Goal: Communication & Community: Connect with others

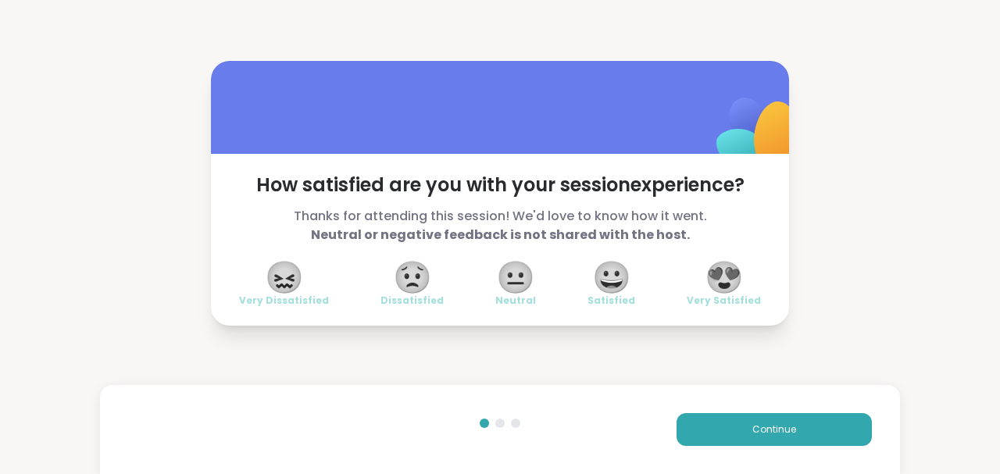
click at [722, 275] on span "😍" at bounding box center [724, 277] width 39 height 28
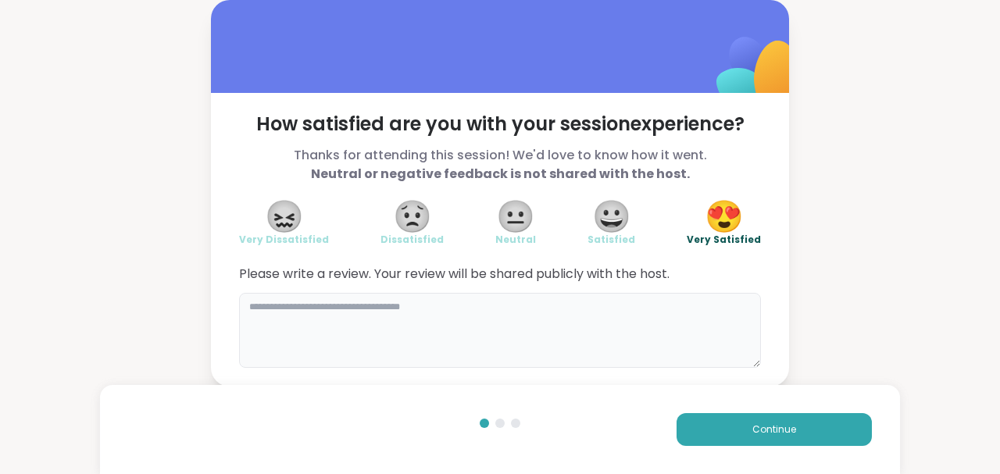
click at [656, 311] on textarea at bounding box center [500, 330] width 522 height 75
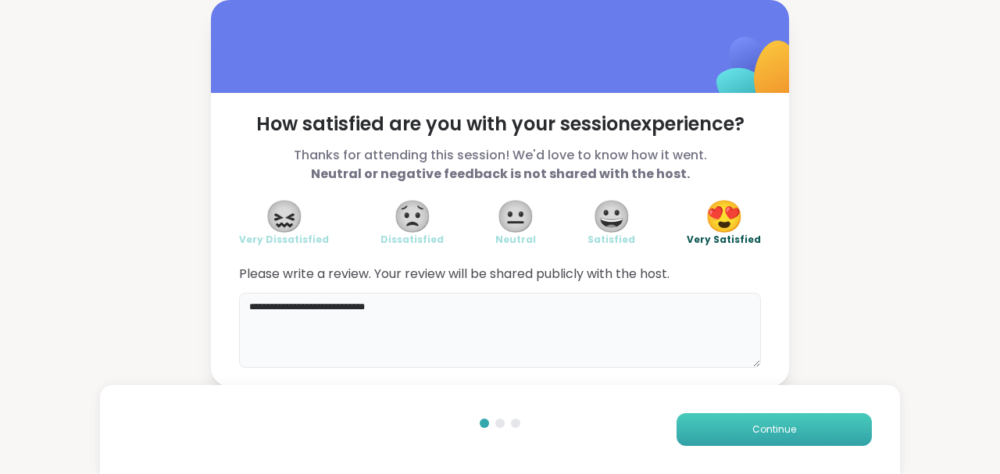
type textarea "**********"
click at [771, 434] on span "Continue" at bounding box center [774, 430] width 44 height 14
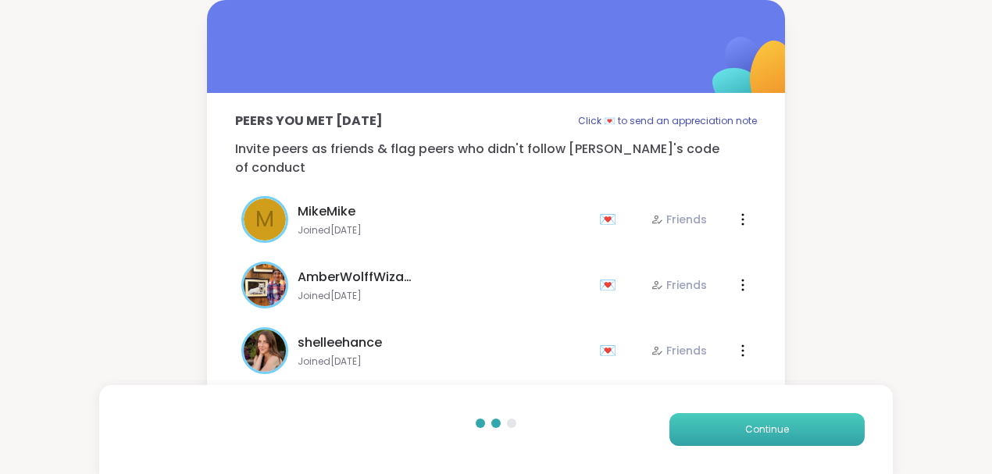
click at [777, 435] on span "Continue" at bounding box center [767, 430] width 44 height 14
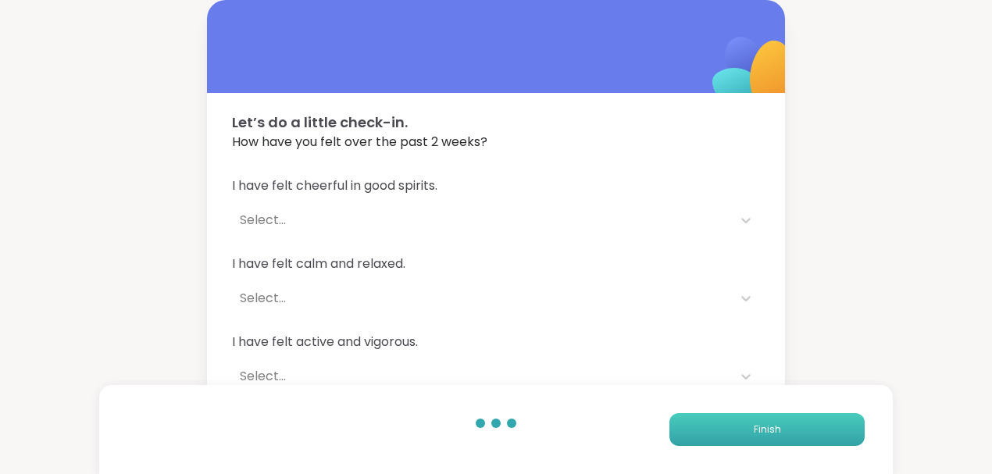
click at [790, 433] on button "Finish" at bounding box center [767, 429] width 195 height 33
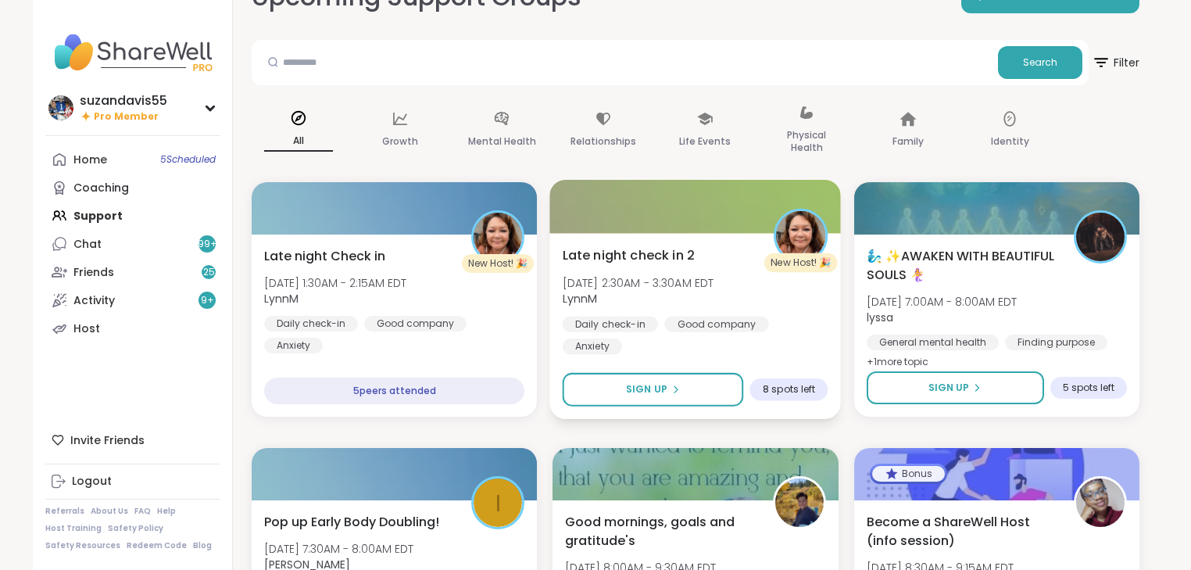
scroll to position [125, 0]
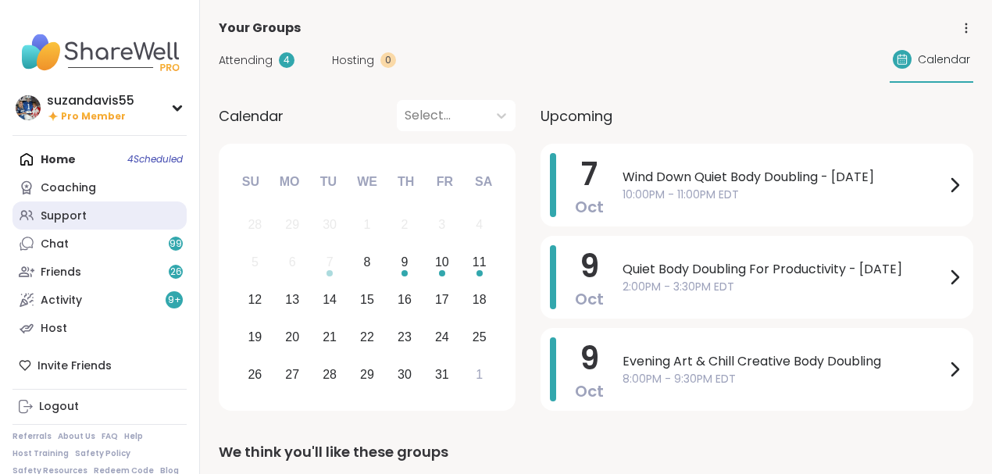
drag, startPoint x: 0, startPoint y: 0, endPoint x: 66, endPoint y: 213, distance: 223.1
click at [64, 213] on div "Support" at bounding box center [64, 217] width 46 height 16
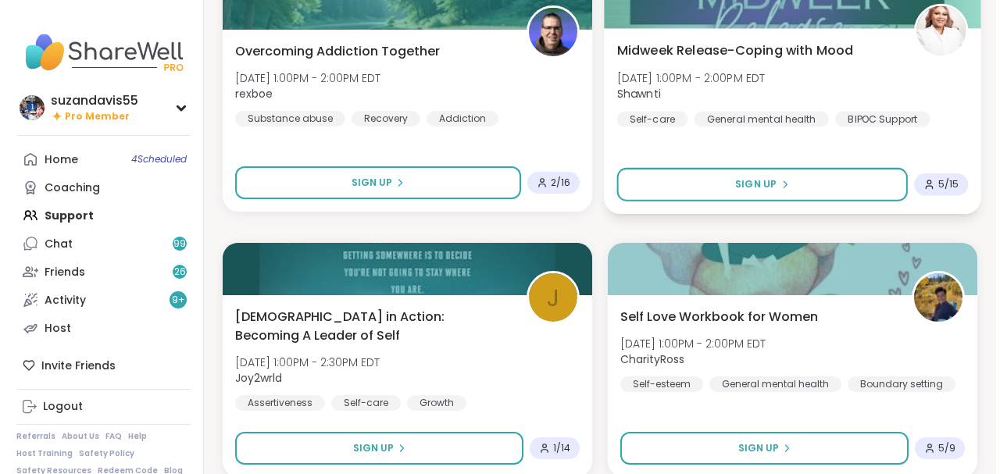
scroll to position [2395, 0]
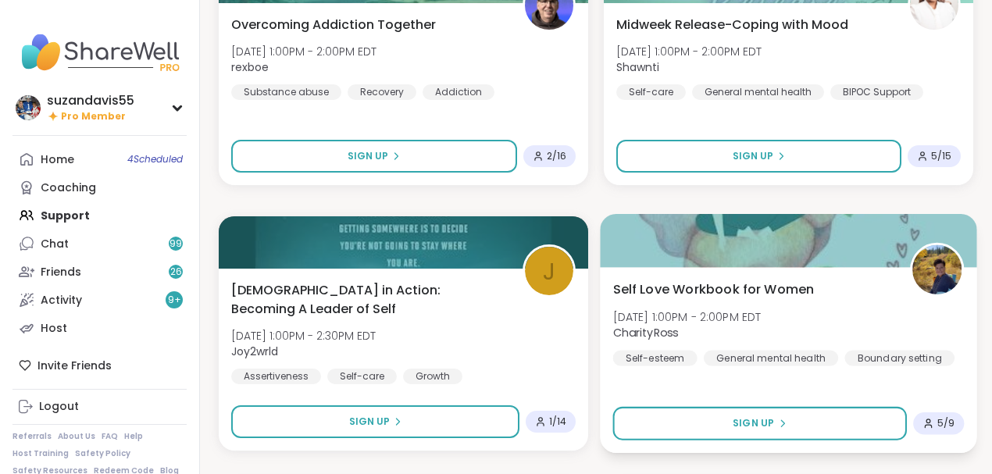
click at [947, 270] on img at bounding box center [936, 269] width 49 height 49
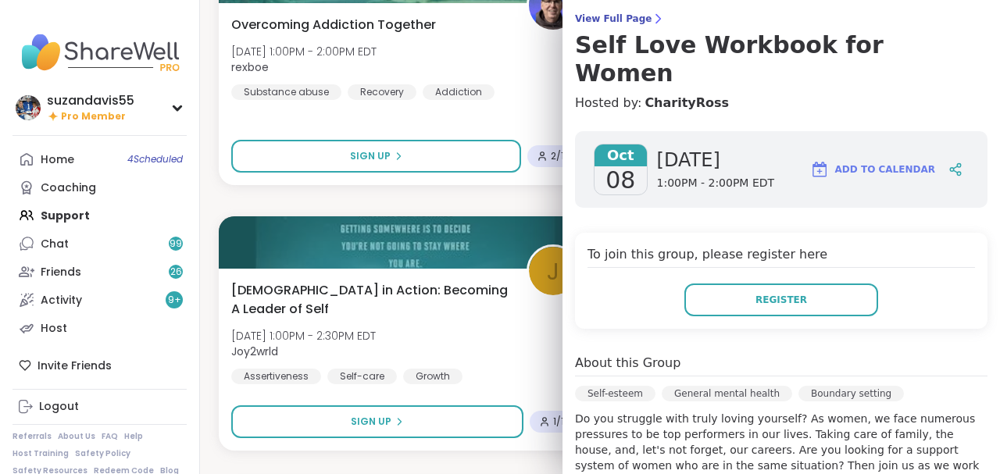
scroll to position [156, 0]
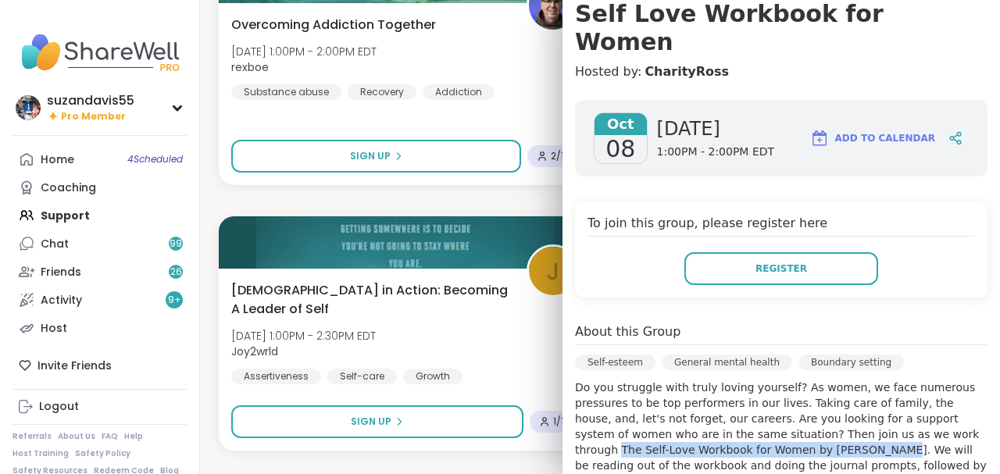
drag, startPoint x: 805, startPoint y: 404, endPoint x: 692, endPoint y: 419, distance: 114.2
click at [692, 419] on p "Do you struggle with truly loving yourself? As women, we face numerous pressure…" at bounding box center [781, 434] width 412 height 109
copy p "The Self-Love Workbook for Women by Megan Logan."
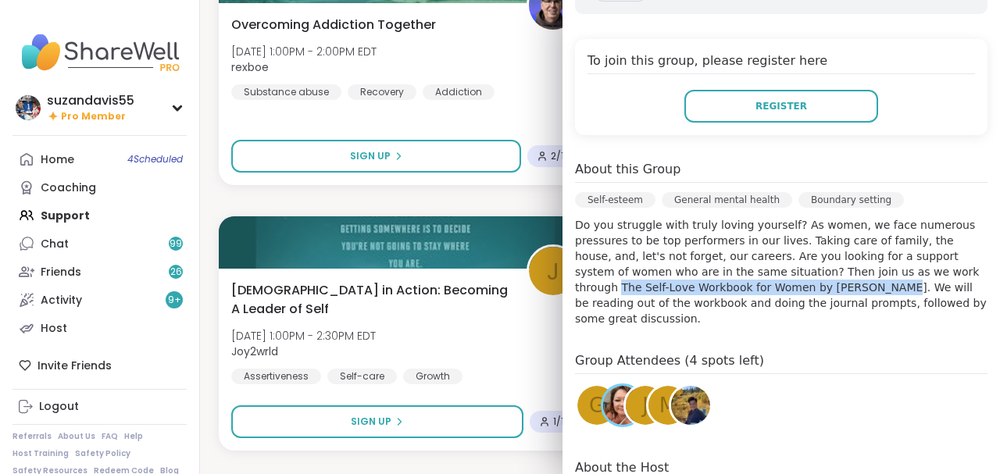
scroll to position [448, 0]
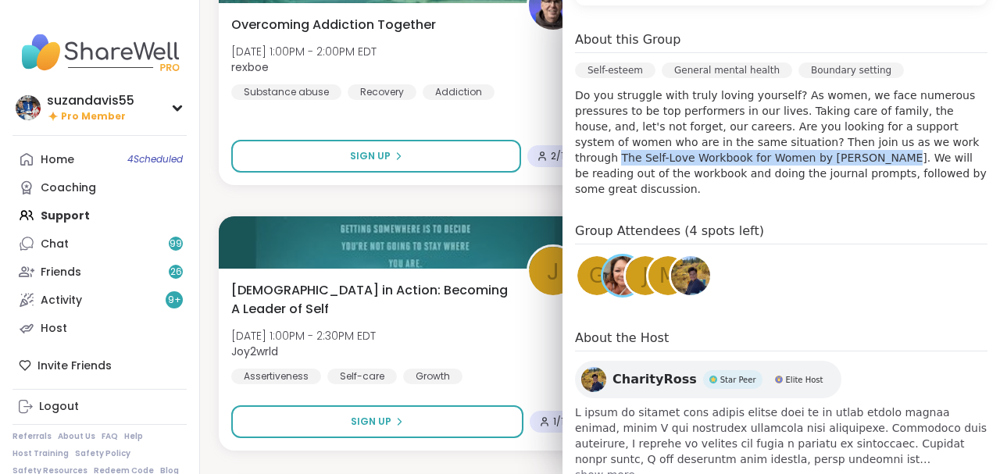
click at [686, 256] on img at bounding box center [690, 275] width 39 height 39
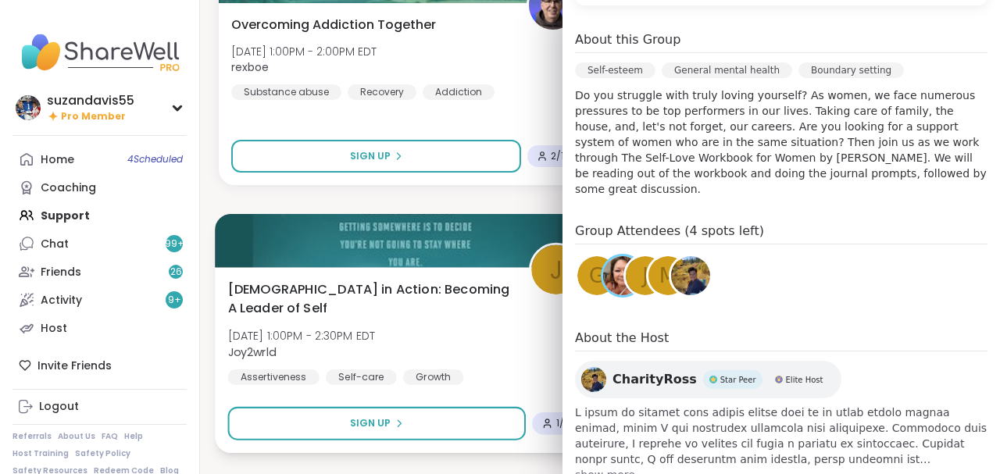
click at [478, 330] on div "Stoicism in Action: Becoming A Leader of Self Wed, Oct 08 | 1:00PM - 2:30PM EDT…" at bounding box center [405, 332] width 355 height 105
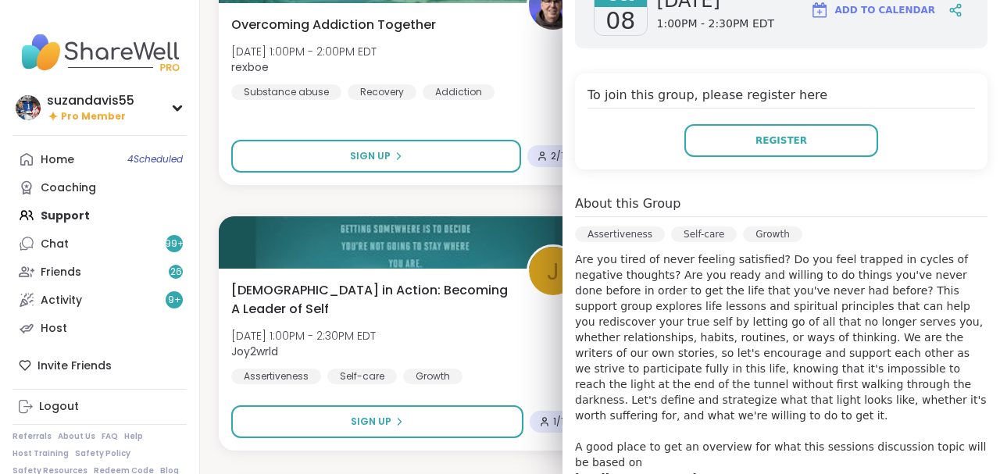
scroll to position [469, 0]
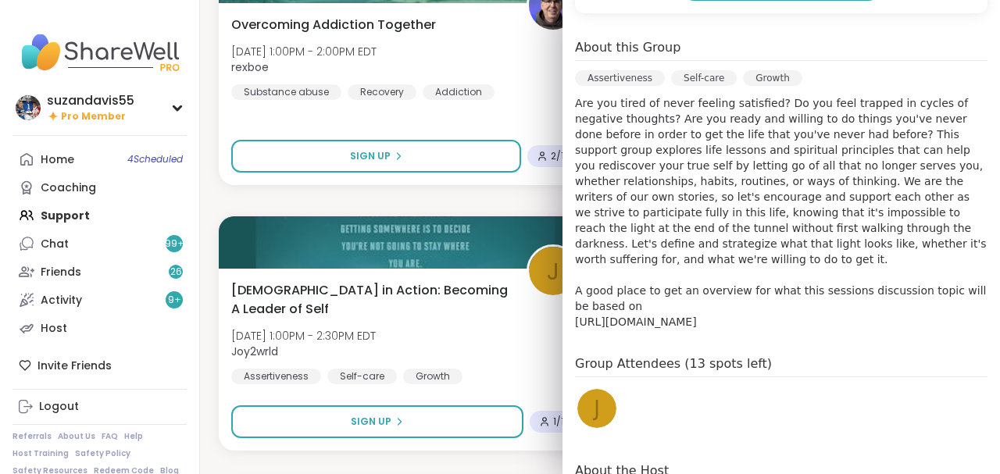
drag, startPoint x: 567, startPoint y: 277, endPoint x: 614, endPoint y: 295, distance: 50.5
click at [614, 295] on p "Are you tired of never feeling satisfied? Do you feel trapped in cycles of nega…" at bounding box center [781, 212] width 412 height 234
copy p "https://dailystoic.com/what-is-stoicism-a-definition-3-stoic-exercises-to-get-y…"
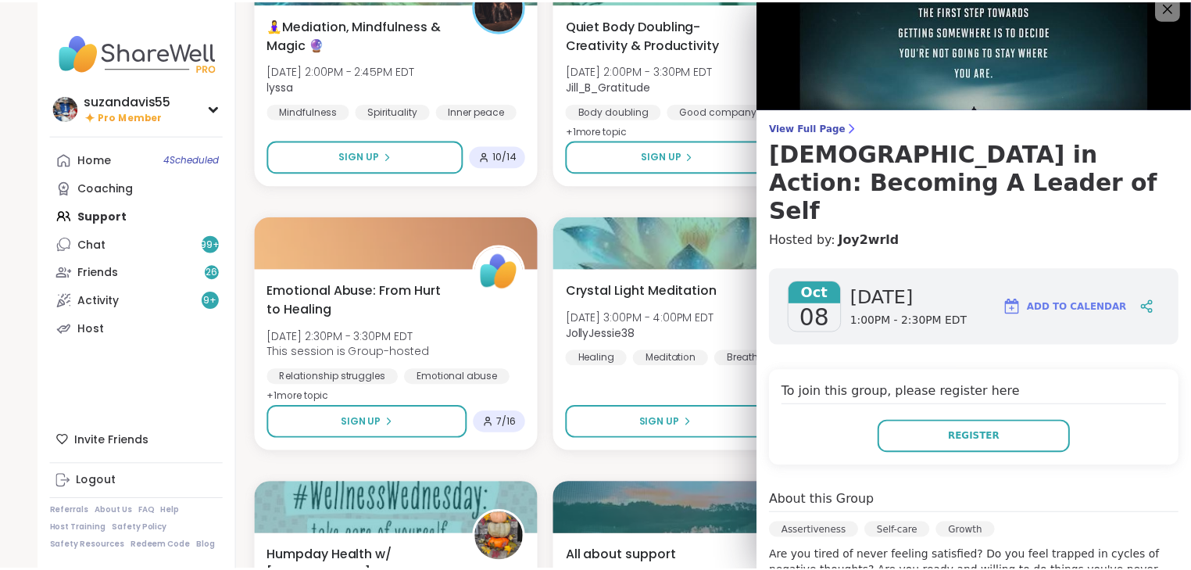
scroll to position [0, 0]
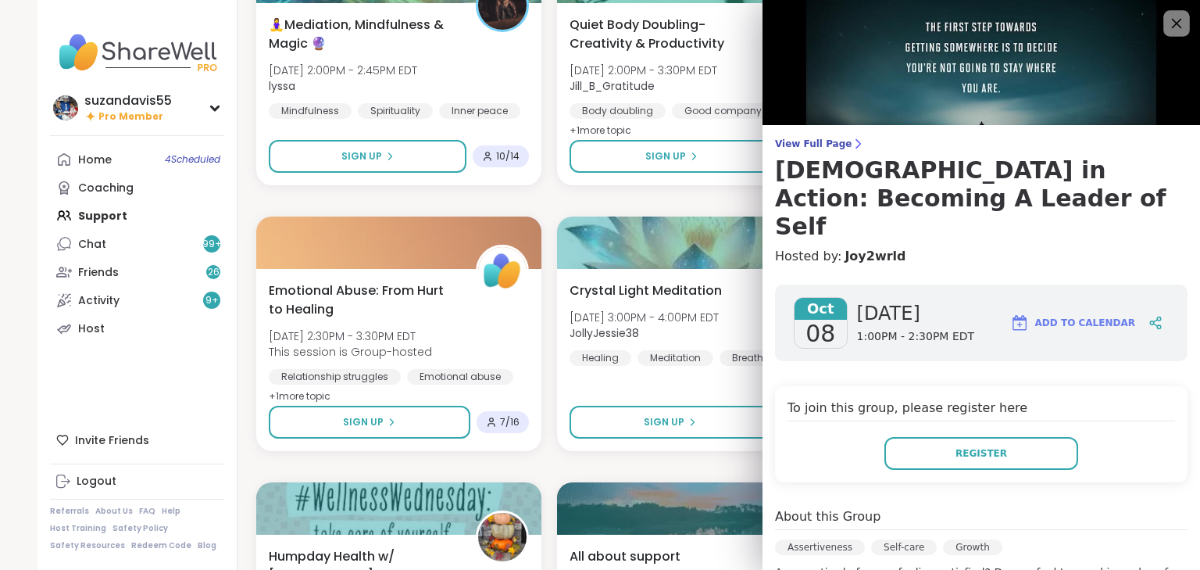
click at [991, 23] on icon at bounding box center [1176, 23] width 20 height 20
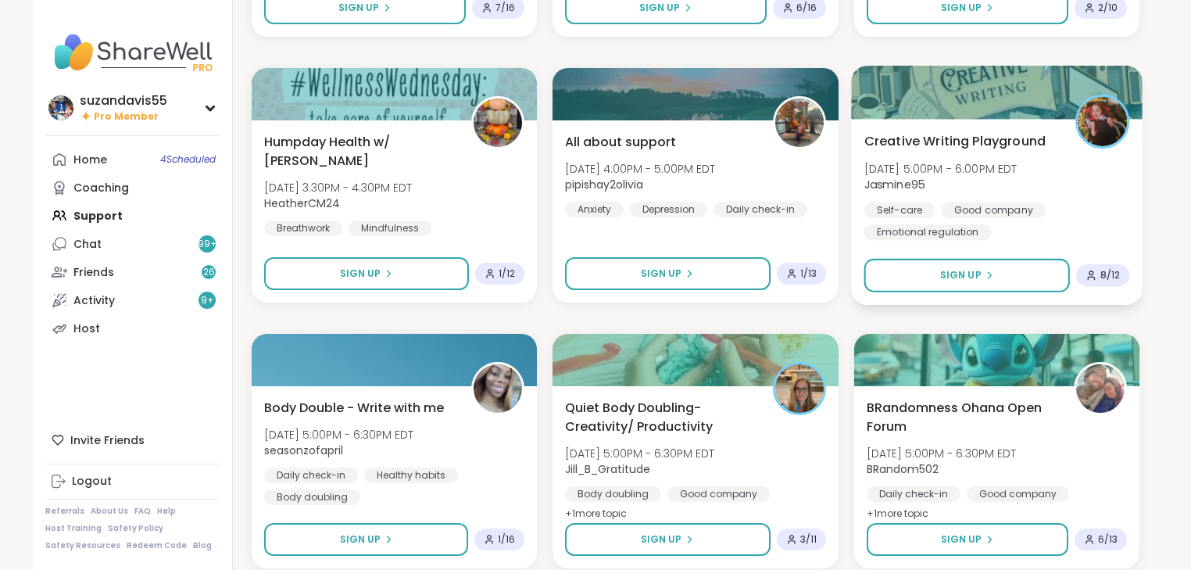
scroll to position [2872, 0]
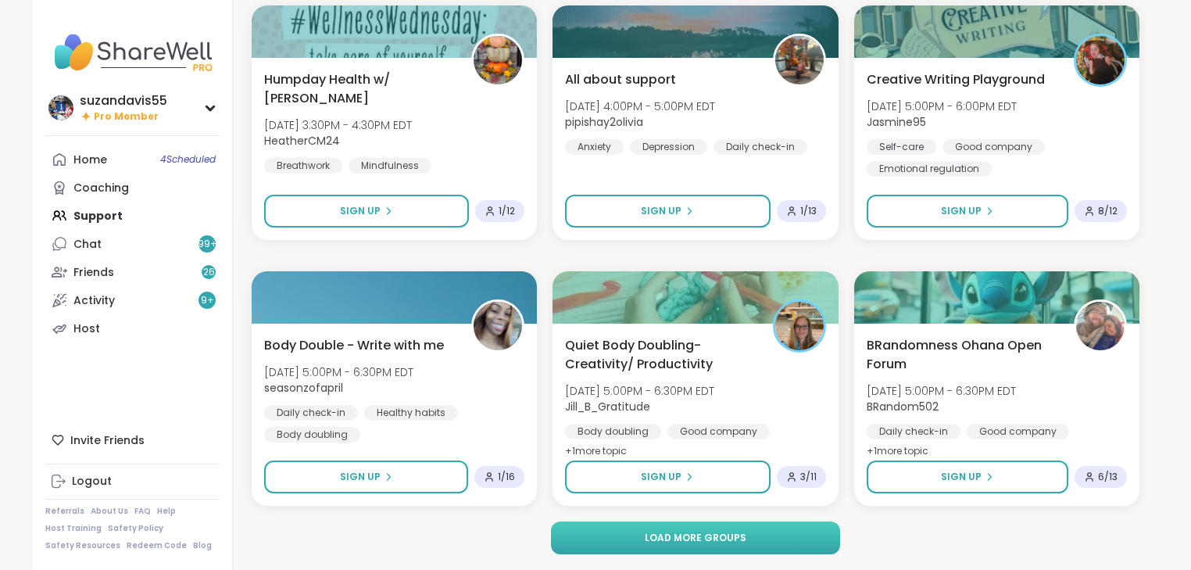
click at [691, 473] on span "Load more groups" at bounding box center [696, 537] width 102 height 14
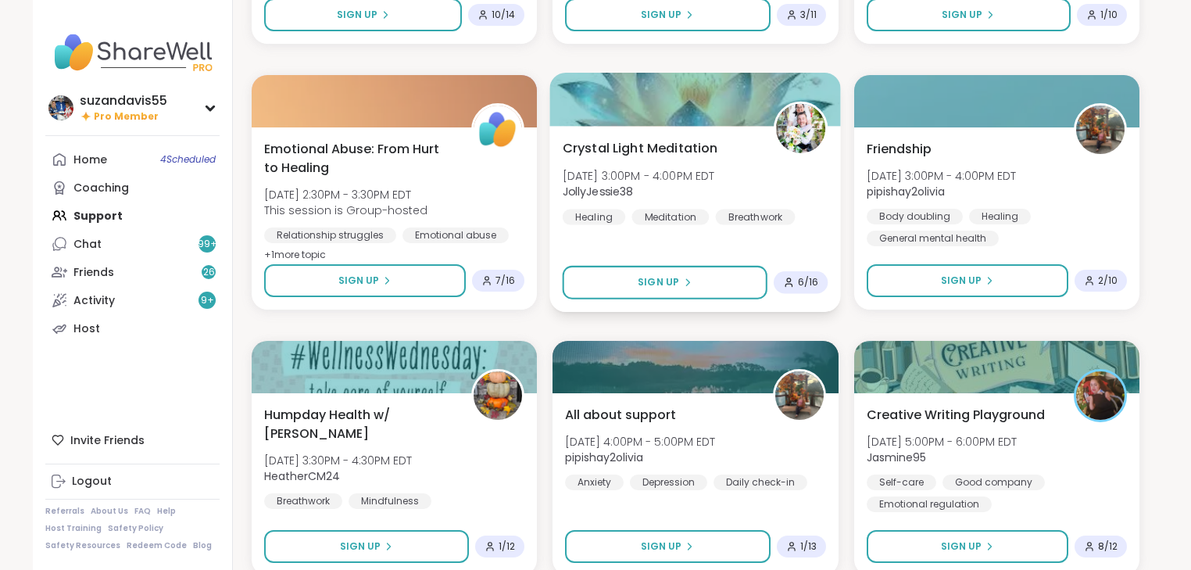
scroll to position [2497, 0]
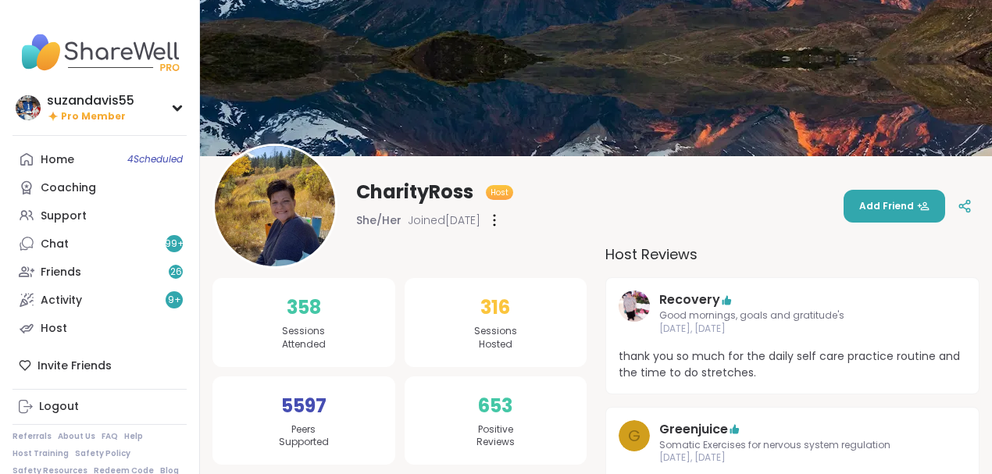
scroll to position [104, 0]
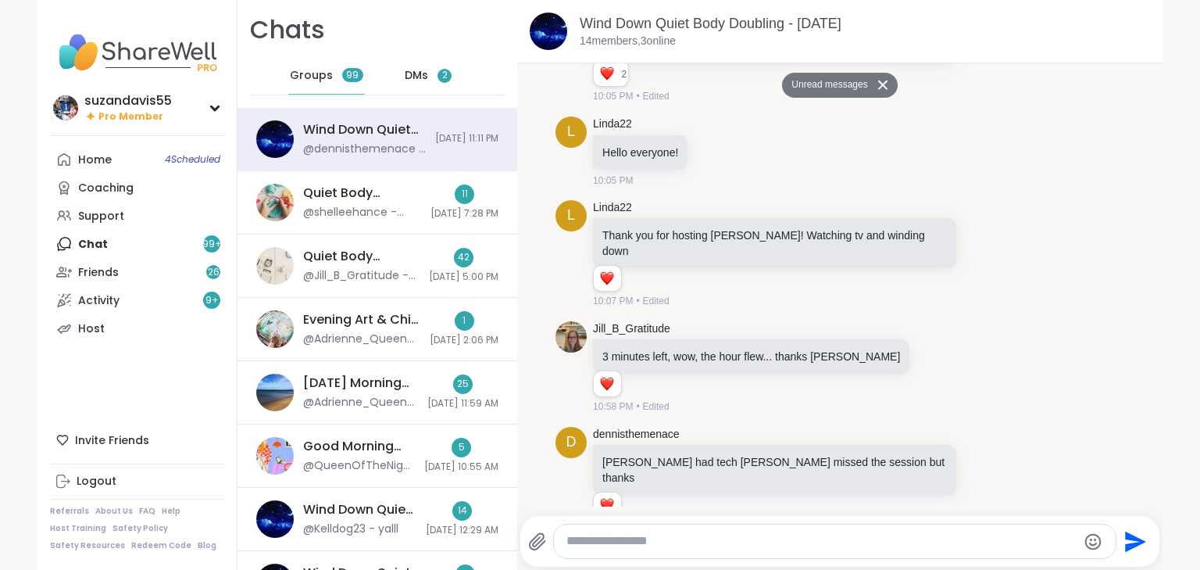
click at [442, 72] on span "2" at bounding box center [444, 75] width 5 height 13
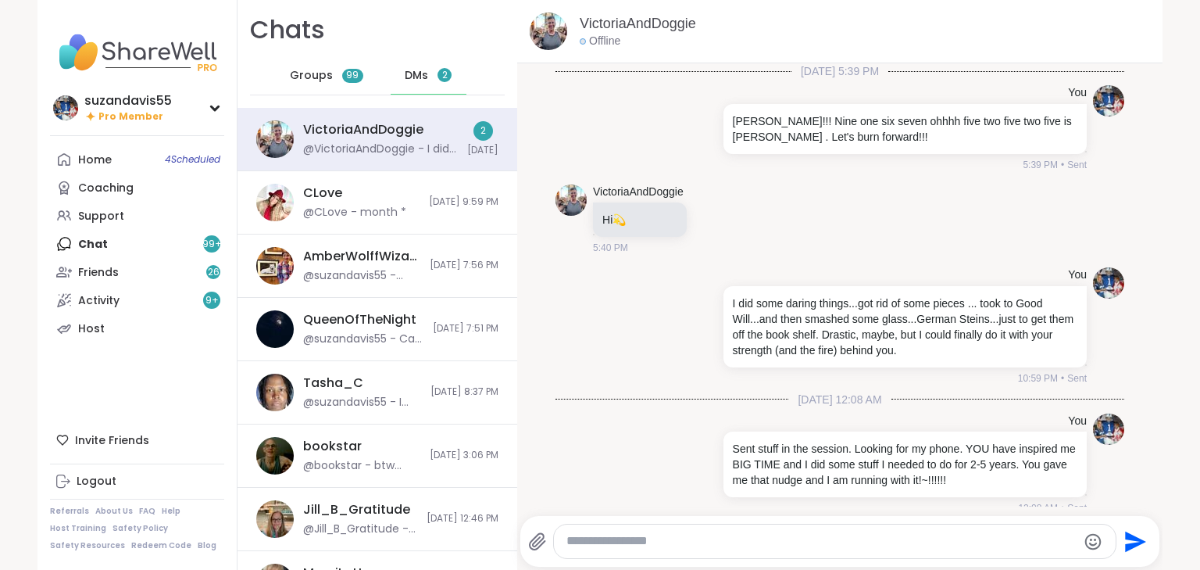
scroll to position [1244, 0]
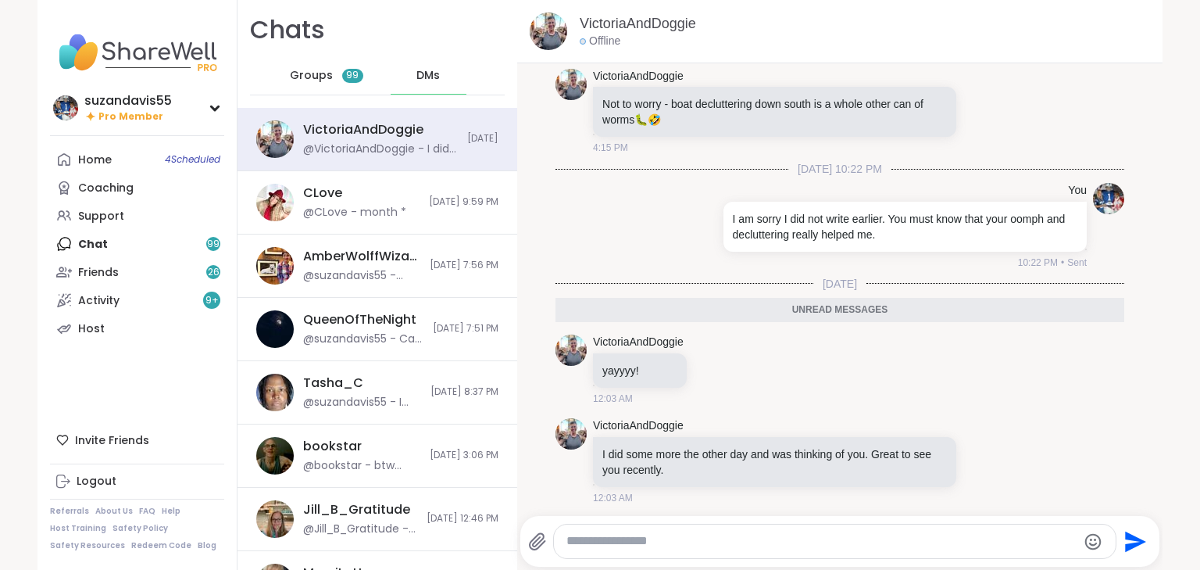
click at [662, 544] on textarea "Type your message" at bounding box center [821, 541] width 510 height 16
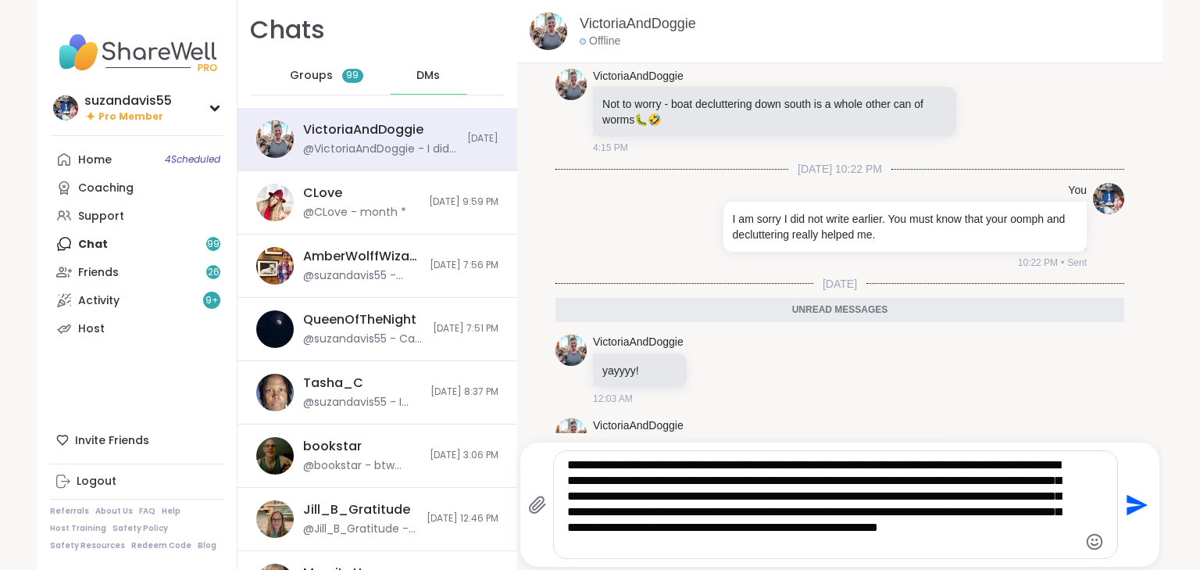
click at [628, 541] on textarea "**********" at bounding box center [822, 504] width 510 height 95
click at [759, 547] on textarea "**********" at bounding box center [822, 504] width 510 height 95
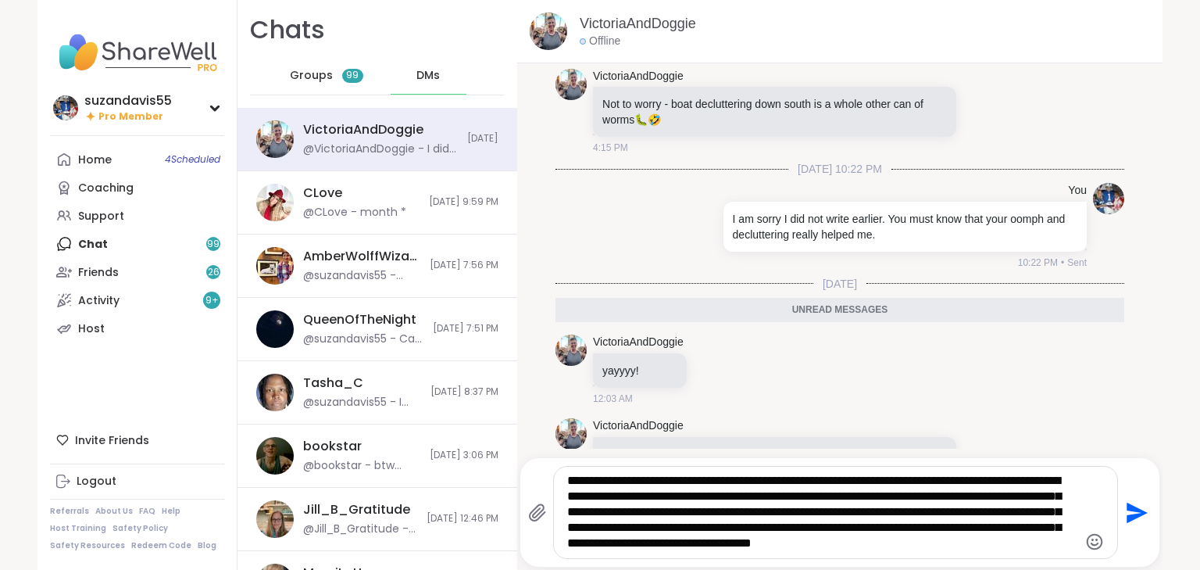
click at [932, 547] on textarea "**********" at bounding box center [822, 512] width 510 height 79
click at [947, 539] on textarea "**********" at bounding box center [822, 512] width 510 height 79
click at [1045, 542] on textarea "**********" at bounding box center [822, 512] width 510 height 79
type textarea "**********"
click at [1127, 509] on icon "Send" at bounding box center [1137, 512] width 21 height 21
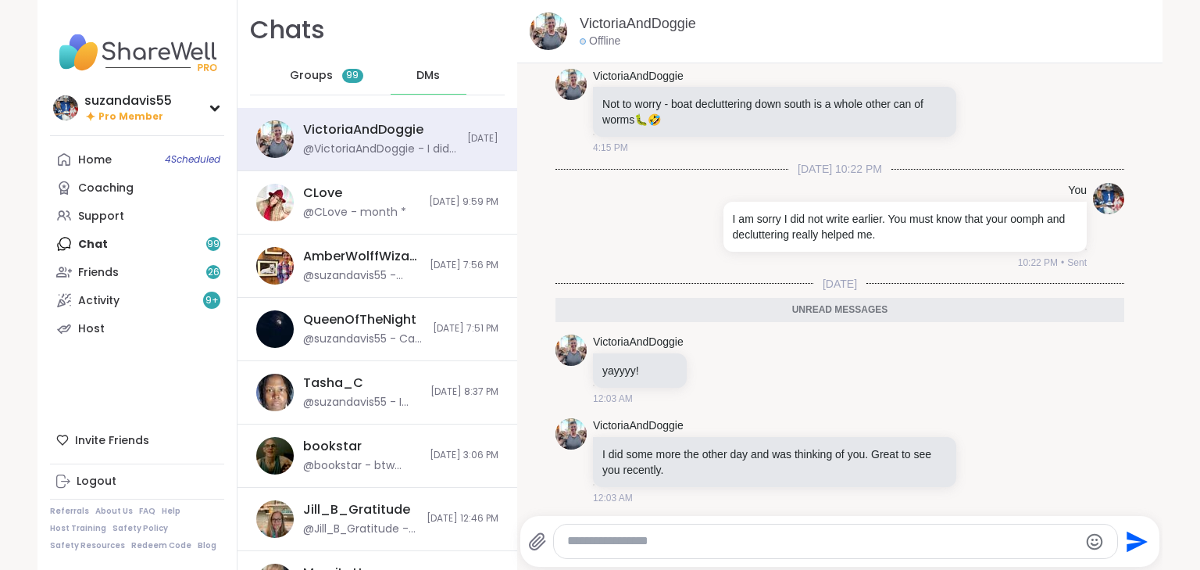
scroll to position [1383, 0]
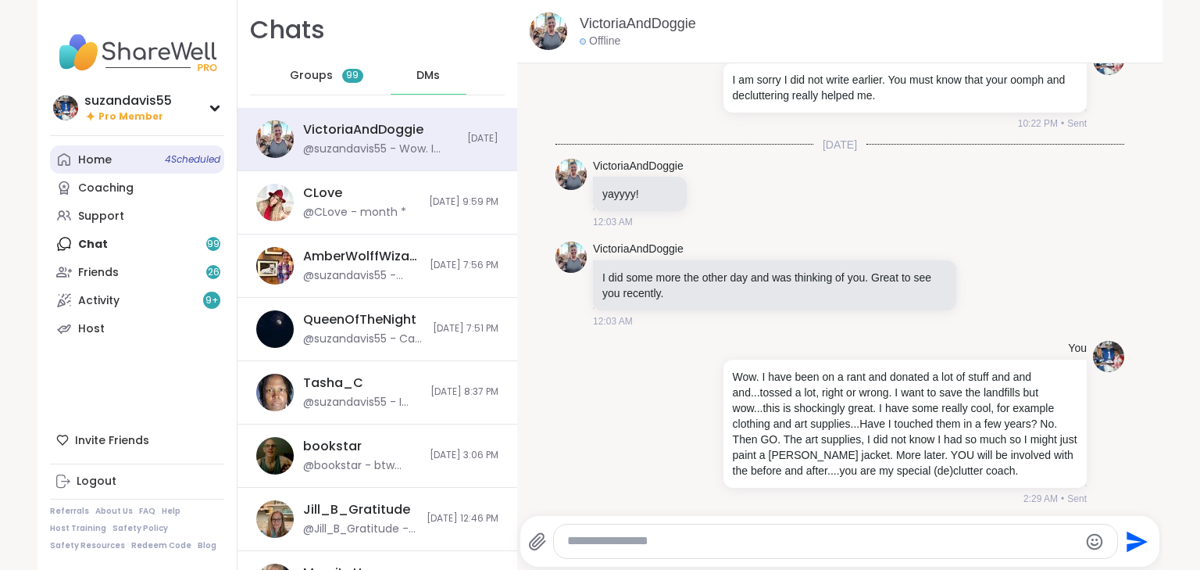
click at [98, 158] on div "Home 4 Scheduled" at bounding box center [95, 160] width 34 height 16
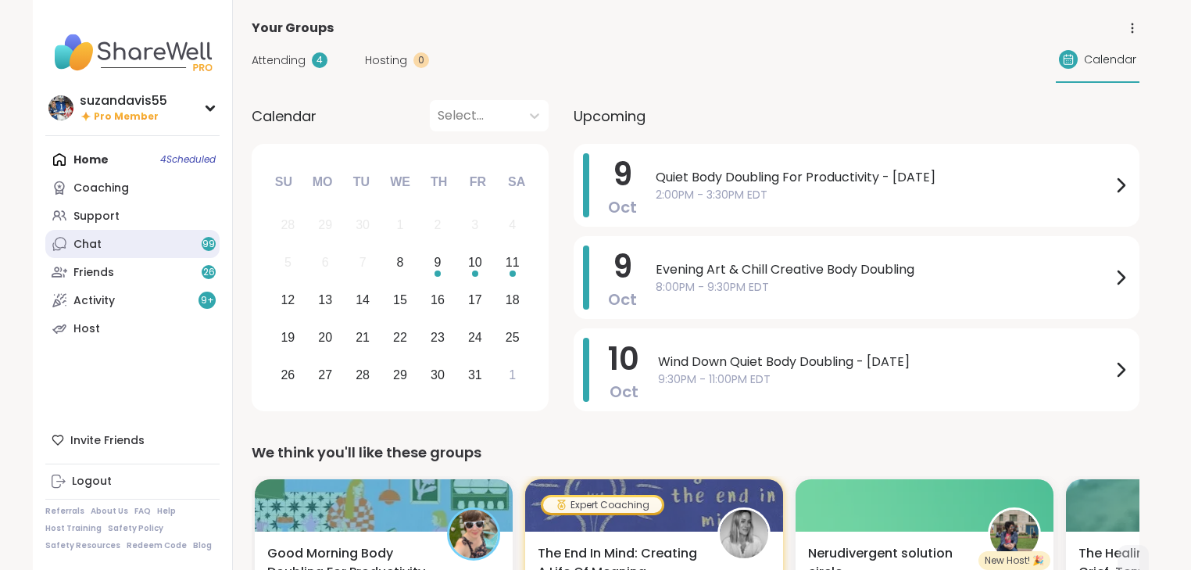
click at [133, 244] on link "Chat 99" at bounding box center [132, 244] width 174 height 28
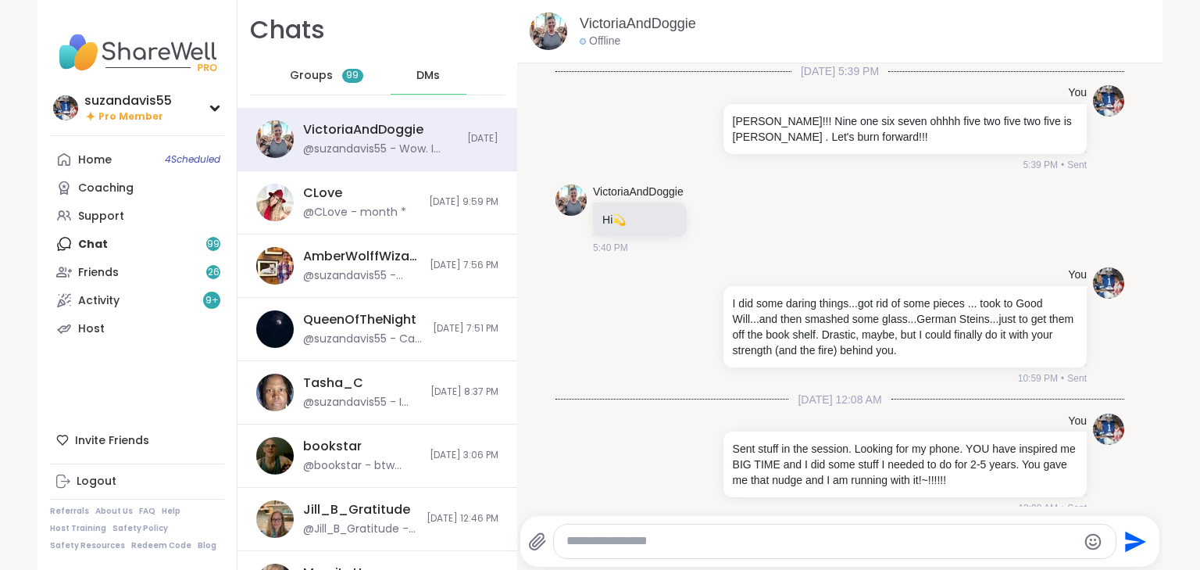
scroll to position [1383, 0]
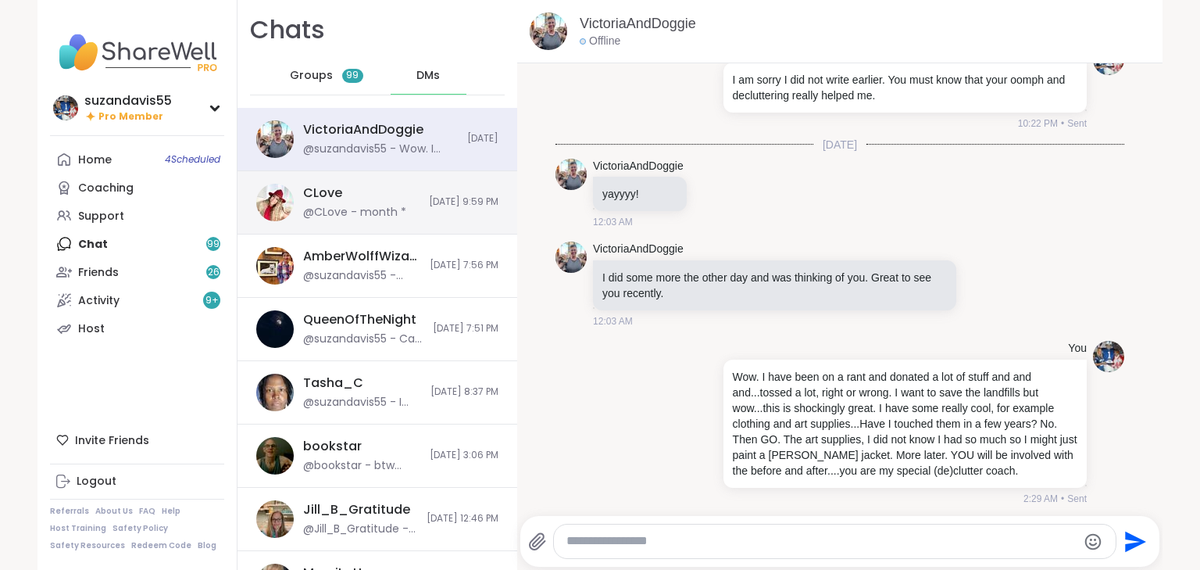
click at [362, 194] on div "CLove @CLove - month *" at bounding box center [361, 202] width 116 height 36
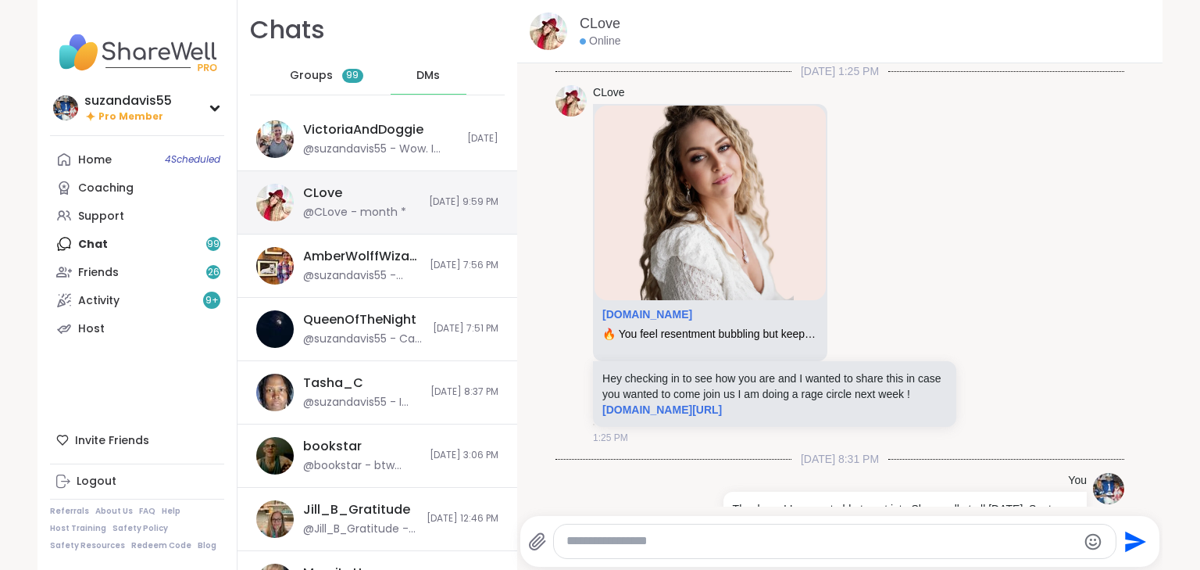
scroll to position [255, 0]
